Goal: Transaction & Acquisition: Purchase product/service

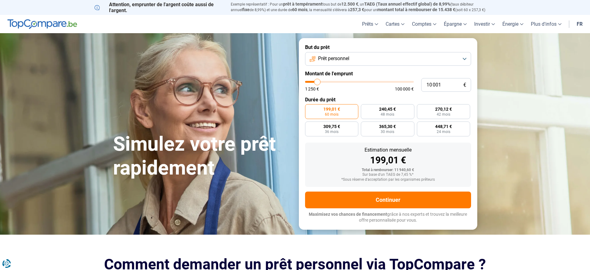
click at [347, 55] on span "Prêt personnel" at bounding box center [333, 58] width 31 height 7
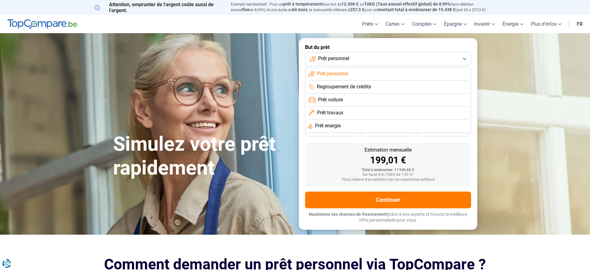
click at [380, 87] on li "Regroupement de crédits" at bounding box center [387, 86] width 159 height 13
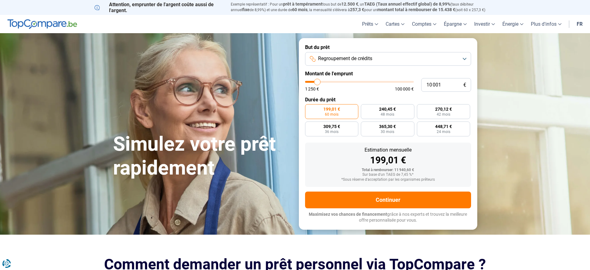
click at [333, 57] on span "Regroupement de crédits" at bounding box center [345, 58] width 54 height 7
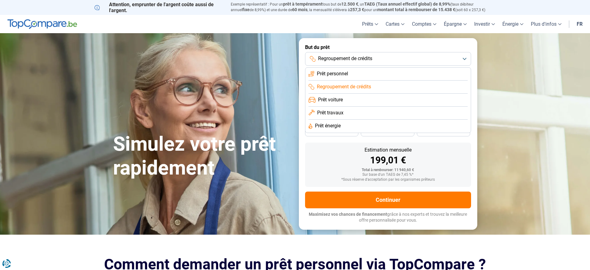
click at [325, 58] on span "Regroupement de crédits" at bounding box center [345, 58] width 54 height 7
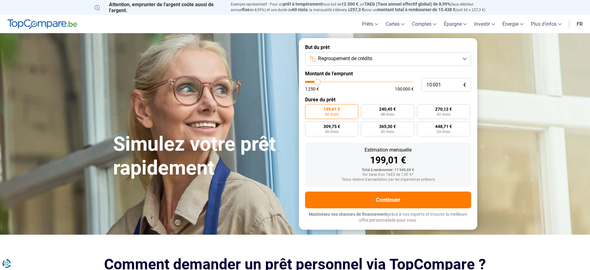
click at [326, 58] on span "Regroupement de crédits" at bounding box center [345, 58] width 54 height 7
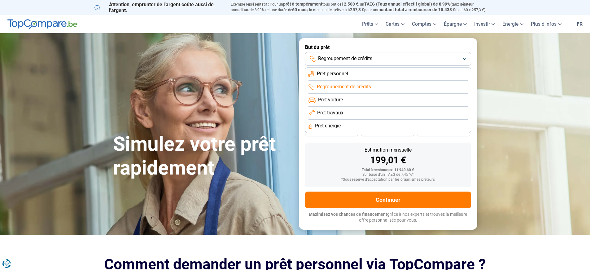
click at [336, 73] on span "Prêt personnel" at bounding box center [332, 73] width 31 height 7
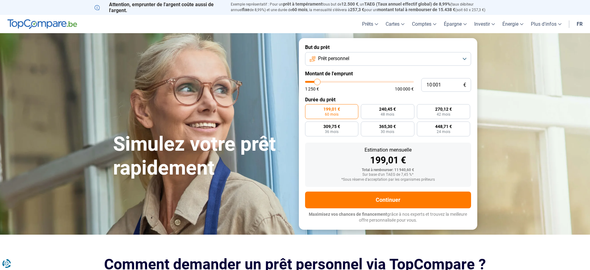
type input "15 500"
type input "15500"
type input "15 250"
type input "15250"
type input "15 500"
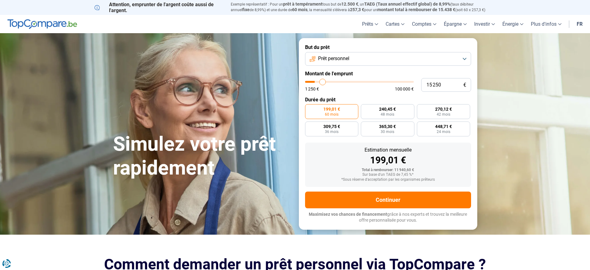
type input "15500"
type input "16 000"
type input "16000"
type input "16 250"
type input "16250"
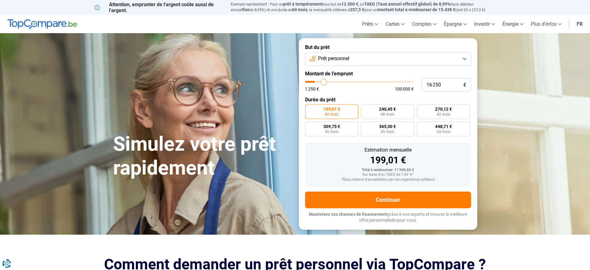
type input "17 000"
type input "17000"
type input "18 250"
type input "18250"
type input "19 500"
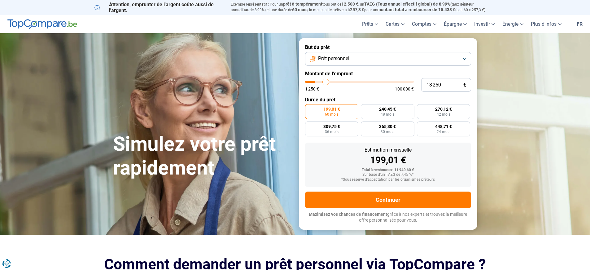
type input "19500"
type input "20 250"
type input "20250"
type input "22 250"
type input "22250"
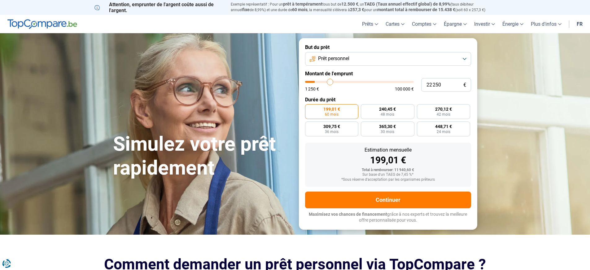
type input "23 250"
type input "23250"
type input "24 500"
type input "24500"
type input "25 500"
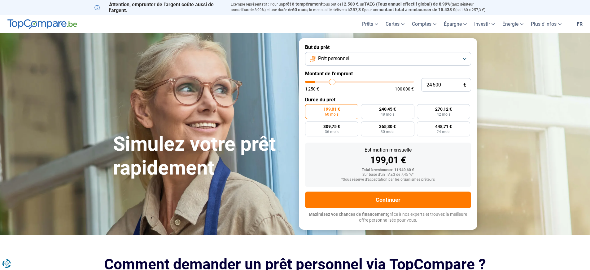
type input "25500"
type input "26 750"
type input "26750"
type input "27 500"
type input "27500"
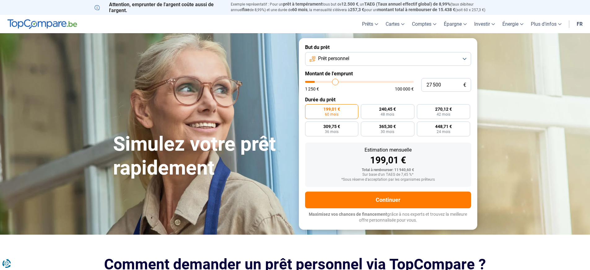
type input "28 250"
type input "28250"
type input "29 000"
type input "29000"
type input "29 750"
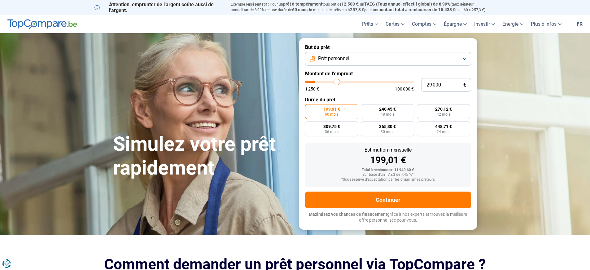
type input "29750"
type input "30 250"
type input "30250"
type input "30 500"
type input "30500"
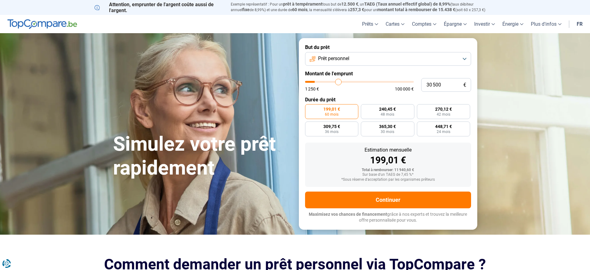
type input "31 250"
type input "31250"
type input "31 750"
type input "31750"
type input "32 000"
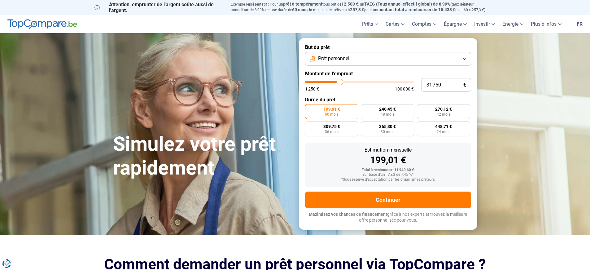
type input "32000"
type input "32 750"
type input "32750"
type input "33 000"
type input "33000"
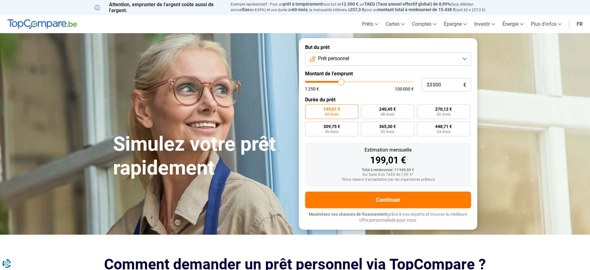
type input "33 500"
type input "33500"
type input "34 250"
type input "34250"
type input "35 000"
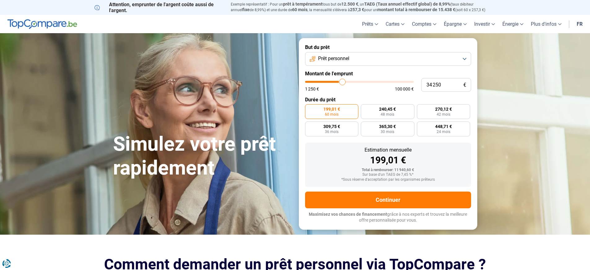
type input "35000"
type input "35 250"
type input "35250"
type input "36 250"
type input "36250"
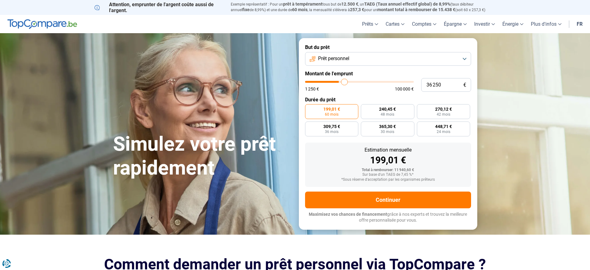
type input "36 750"
type input "36750"
type input "37 250"
type input "37250"
type input "37 500"
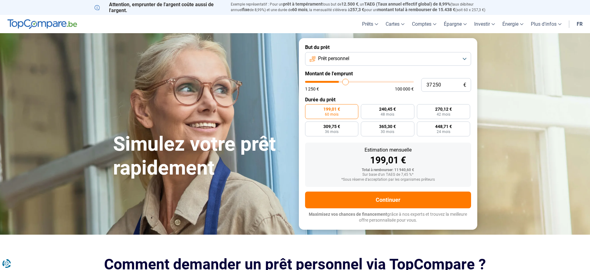
type input "37500"
type input "37 750"
drag, startPoint x: 323, startPoint y: 82, endPoint x: 346, endPoint y: 79, distance: 23.2
type input "37750"
click at [346, 81] on input "range" at bounding box center [359, 82] width 109 height 2
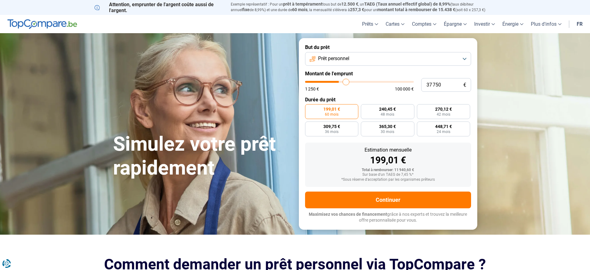
radio input "false"
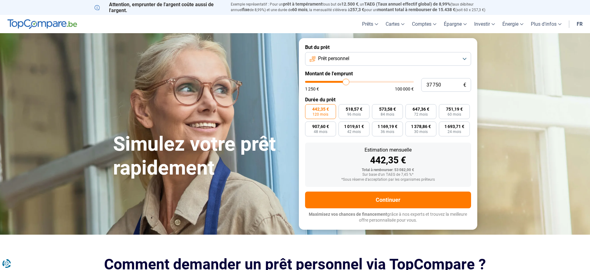
type input "35 750"
type input "35750"
type input "36 750"
type input "36750"
type input "37 000"
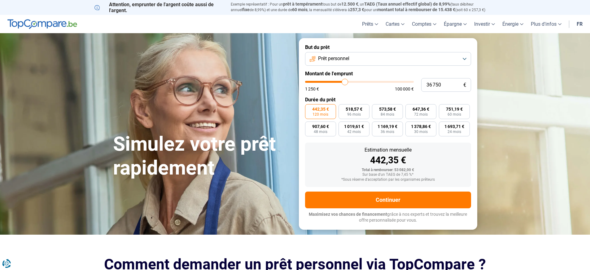
type input "37000"
type input "37 750"
type input "37750"
type input "38 500"
type input "38500"
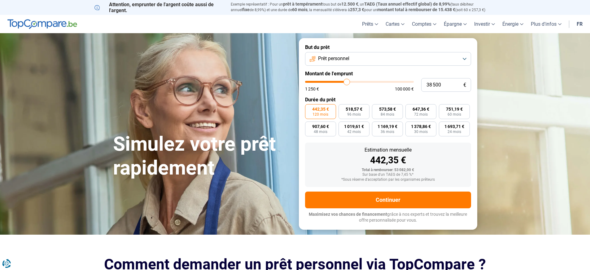
type input "39 500"
type input "39500"
type input "40 250"
type input "40250"
type input "41 500"
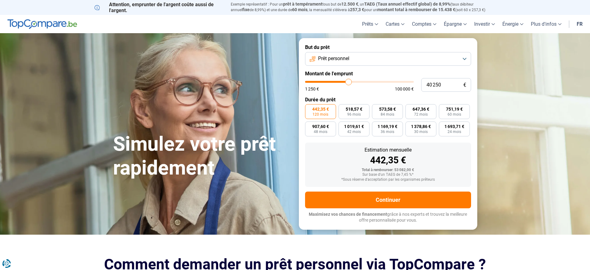
type input "41500"
type input "42 500"
type input "42500"
type input "44 000"
type input "44000"
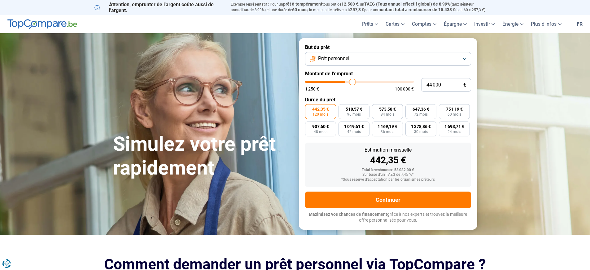
type input "45 000"
type input "45000"
type input "45 750"
type input "45750"
type input "47 250"
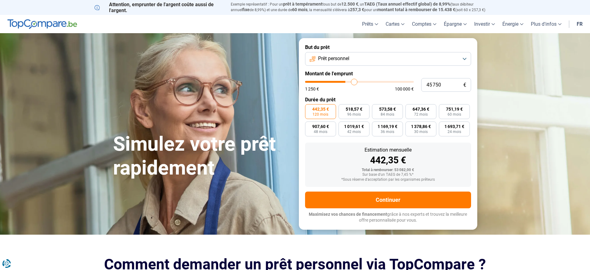
type input "47250"
type input "48 750"
type input "48750"
type input "50 000"
type input "50000"
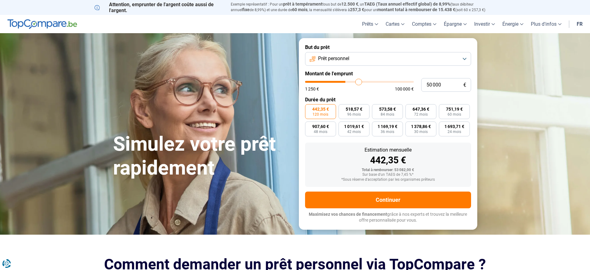
type input "51 000"
type input "51000"
type input "52 500"
type input "52500"
type input "53 250"
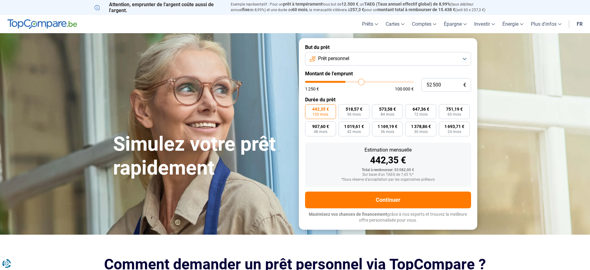
type input "53250"
type input "54 250"
type input "54250"
type input "55 000"
type input "55000"
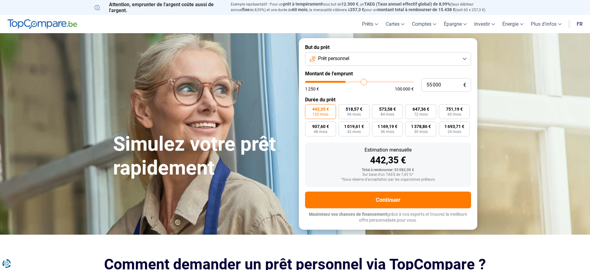
type input "55 500"
type input "55500"
type input "56 000"
type input "56000"
type input "56 500"
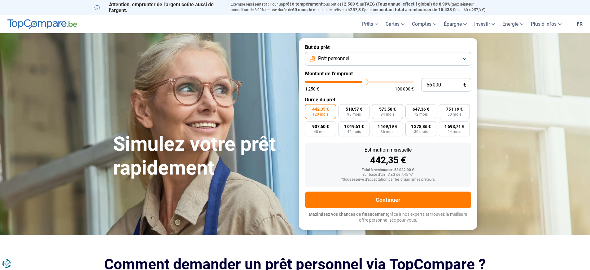
type input "56500"
type input "57 000"
type input "57000"
type input "57 250"
type input "57250"
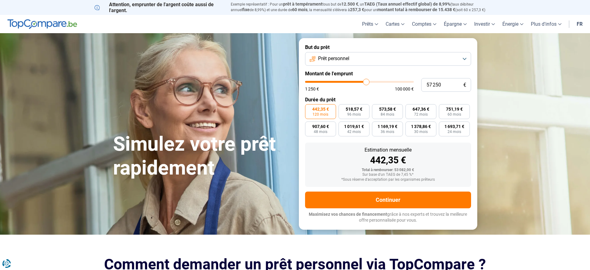
type input "57 500"
type input "57500"
type input "57 750"
type input "57750"
type input "58 000"
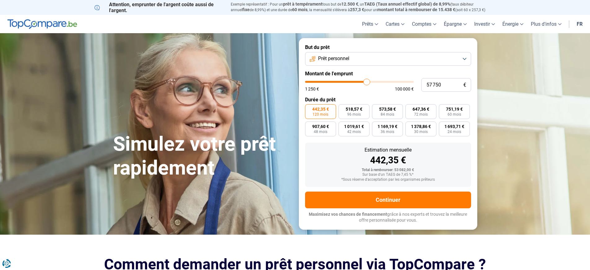
type input "58000"
type input "58 250"
type input "58250"
type input "58 750"
type input "58750"
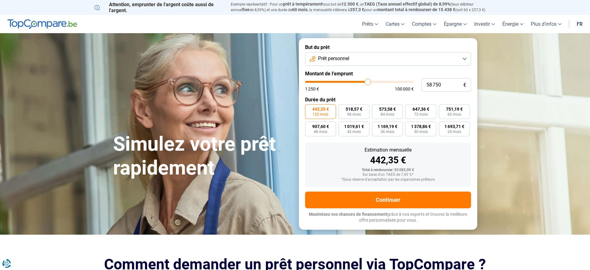
type input "59 250"
type input "59250"
type input "59 750"
type input "59750"
type input "60 500"
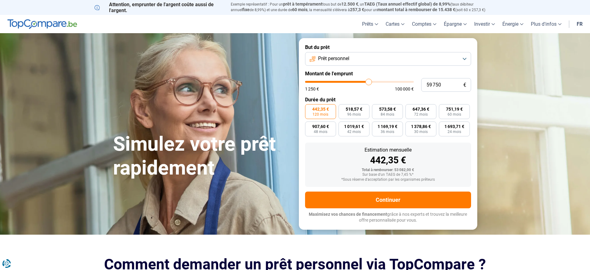
type input "60500"
type input "61 000"
type input "61000"
type input "61 750"
type input "61750"
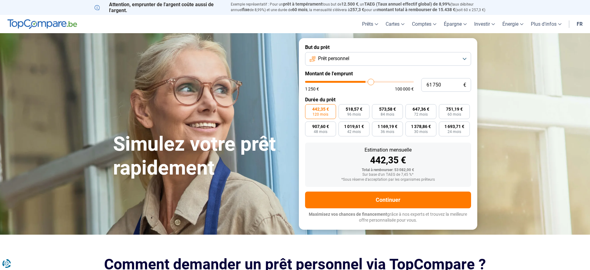
type input "62 750"
type input "62750"
type input "63 500"
type input "63500"
type input "64 750"
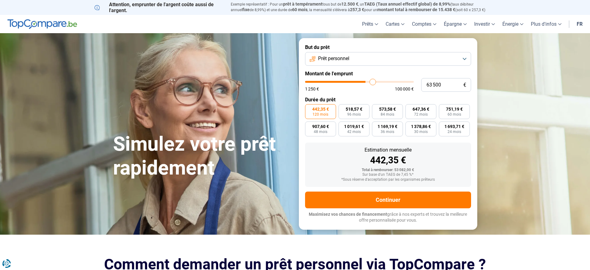
type input "64750"
type input "65 750"
type input "65750"
type input "67 000"
type input "67000"
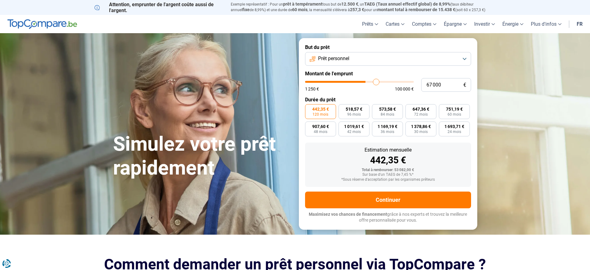
type input "68 000"
type input "68000"
type input "69 250"
type input "69250"
type input "70 250"
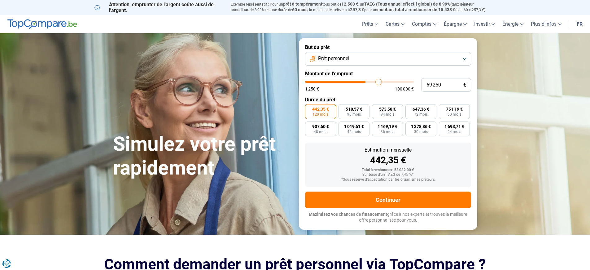
type input "70250"
type input "72 250"
type input "72250"
type input "73 250"
type input "73250"
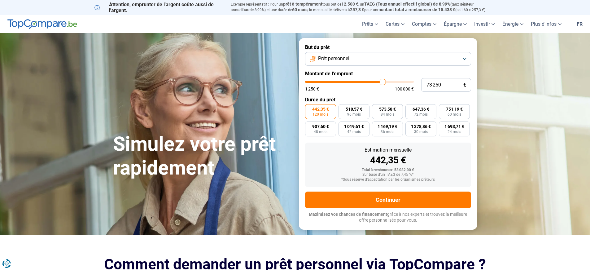
type input "74 500"
type input "74500"
type input "76 000"
type input "76000"
type input "77 000"
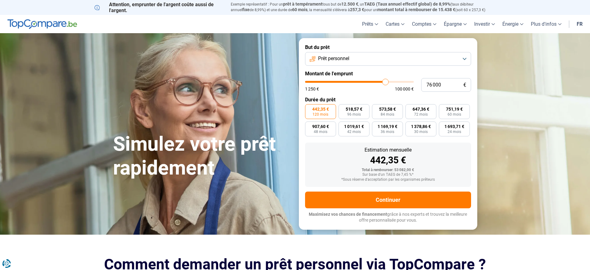
type input "77000"
type input "78 000"
type input "78000"
type input "79 250"
type input "79250"
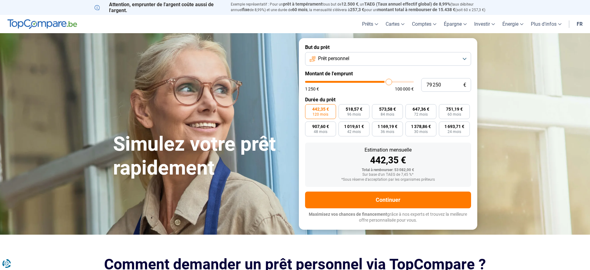
type input "80 250"
type input "80250"
type input "81 000"
type input "81000"
type input "81 750"
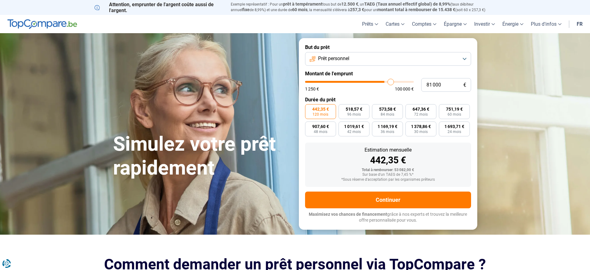
type input "81750"
type input "82 250"
type input "82250"
type input "83 000"
type input "83000"
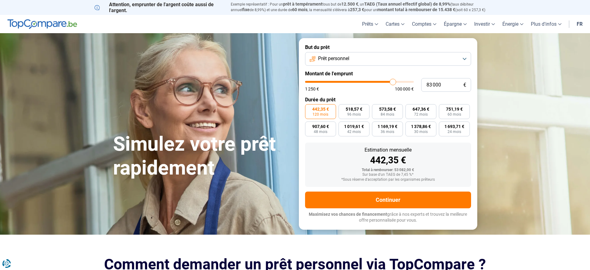
type input "82 250"
type input "82250"
type input "80 750"
type input "80750"
type input "79 250"
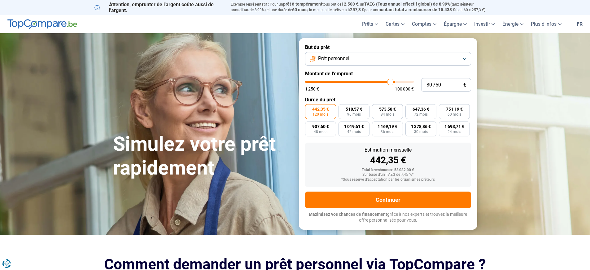
type input "79250"
type input "77 250"
type input "77250"
type input "75 500"
type input "75500"
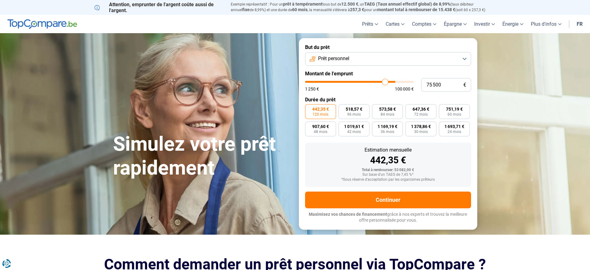
type input "73 750"
type input "73750"
type input "71 750"
type input "71750"
type input "70 000"
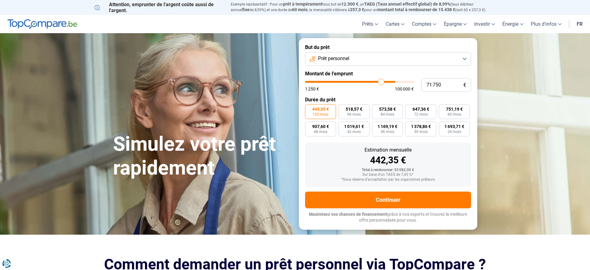
type input "70000"
type input "68 500"
type input "68500"
type input "67 750"
type input "67750"
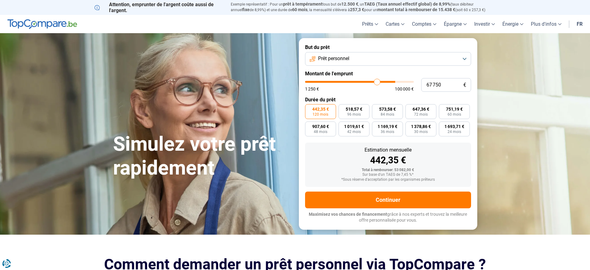
type input "67 000"
drag, startPoint x: 353, startPoint y: 78, endPoint x: 344, endPoint y: 76, distance: 9.8
click at [344, 76] on form "But du prêt Prêt personnel Montant de l'emprunt 35 750 € 1 250 € 100 000 € Duré…" at bounding box center [388, 133] width 178 height 191
click at [393, 113] on span "84 mois" at bounding box center [387, 114] width 14 height 4
click at [376, 108] on input "543,19 € 84 mois" at bounding box center [374, 106] width 4 height 4
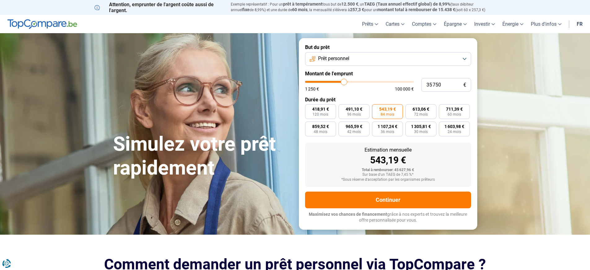
click at [348, 57] on span "Prêt personnel" at bounding box center [333, 58] width 31 height 7
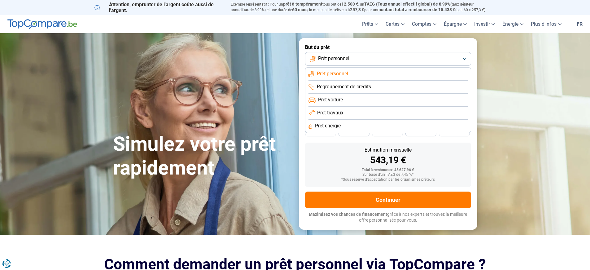
drag, startPoint x: 539, startPoint y: 136, endPoint x: 529, endPoint y: 136, distance: 9.9
click at [539, 136] on section "Simulez votre prêt rapidement Simulez votre prêt rapidement But du prêt Prêt pe…" at bounding box center [295, 133] width 590 height 201
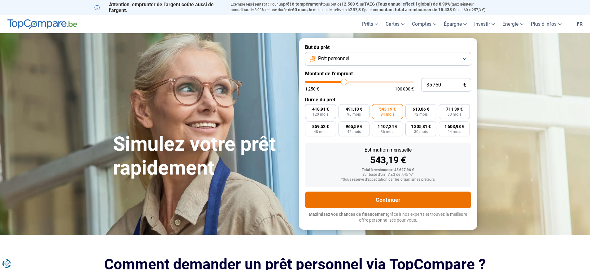
click at [396, 204] on button "Continuer" at bounding box center [388, 199] width 166 height 17
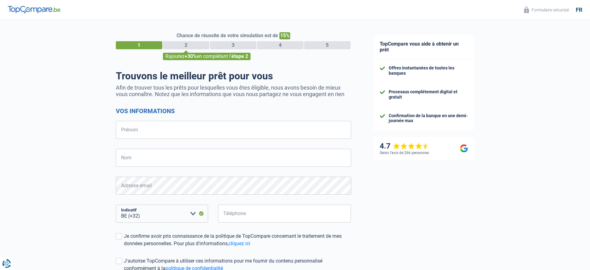
select select "32"
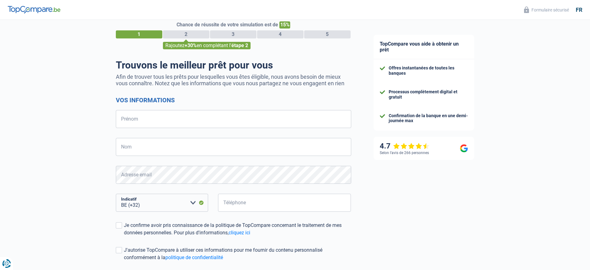
scroll to position [64, 0]
